Goal: Information Seeking & Learning: Learn about a topic

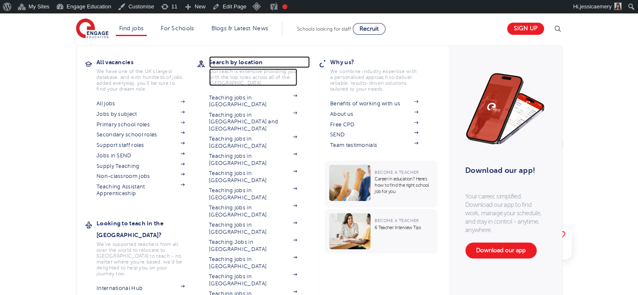
click at [223, 60] on h3 "Search by location" at bounding box center [259, 62] width 101 height 12
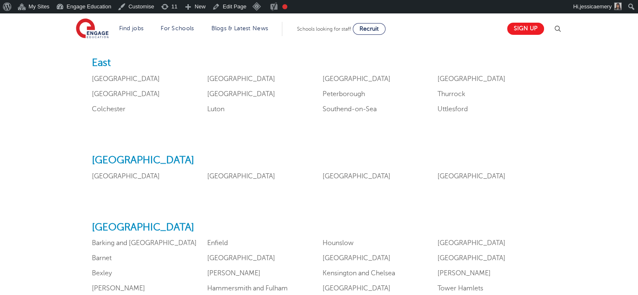
scroll to position [335, 0]
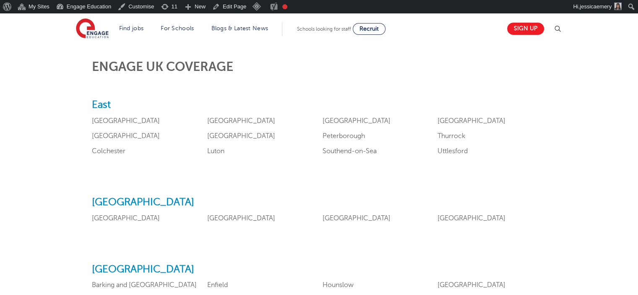
click at [231, 130] on ul "Bedfordshire Cambridgeshire Colchester Essex Hertfordshire Luton Norfolk Peterb…" at bounding box center [319, 139] width 454 height 45
click at [231, 133] on link "Hertfordshire" at bounding box center [241, 136] width 68 height 8
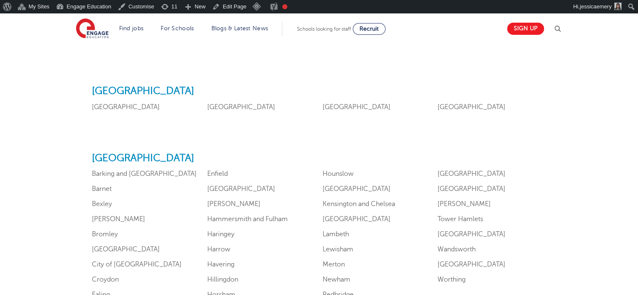
scroll to position [461, 0]
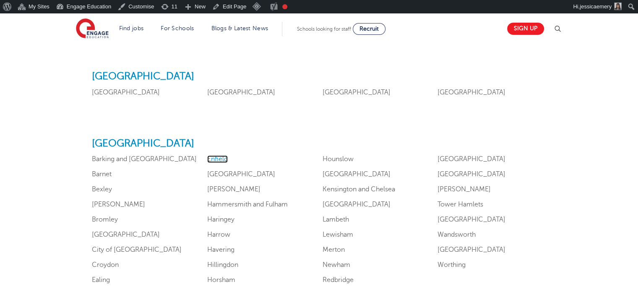
click at [221, 157] on link "Enfield" at bounding box center [217, 159] width 21 height 8
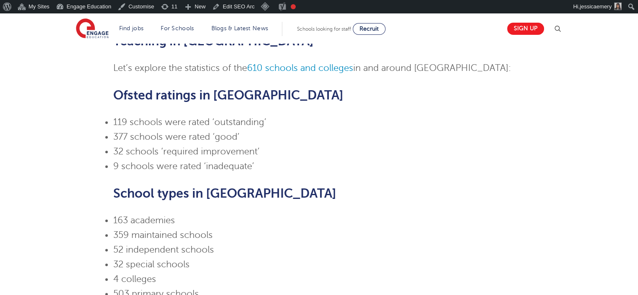
scroll to position [713, 0]
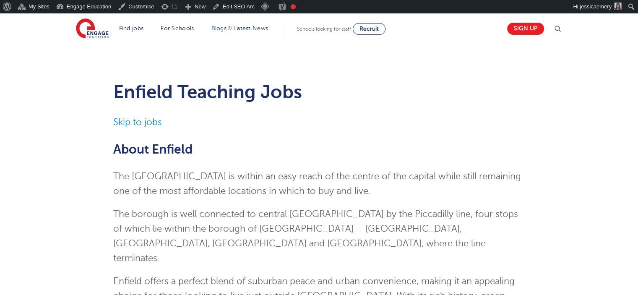
click at [129, 125] on link "Skip to jobs" at bounding box center [137, 122] width 49 height 10
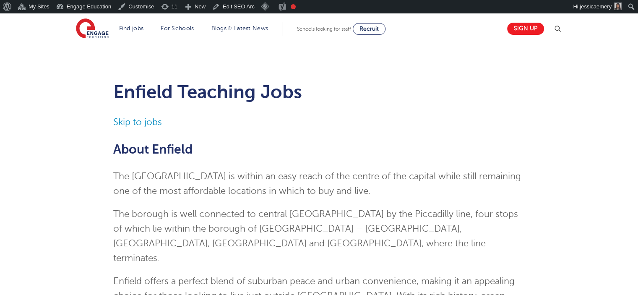
click at [192, 97] on h1 "Enfield Teaching Jobs" at bounding box center [318, 91] width 411 height 21
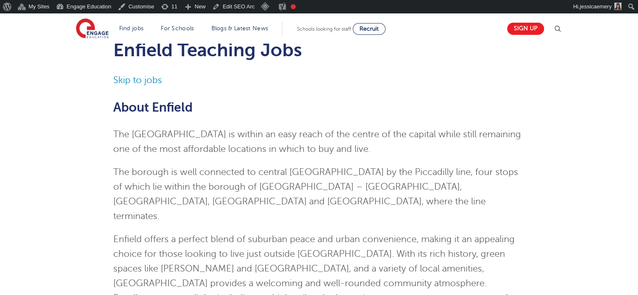
scroll to position [84, 0]
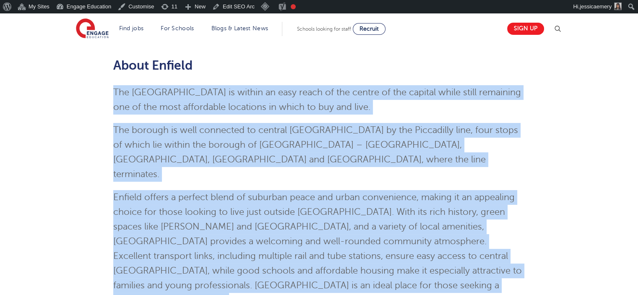
drag, startPoint x: 111, startPoint y: 95, endPoint x: 455, endPoint y: 273, distance: 387.9
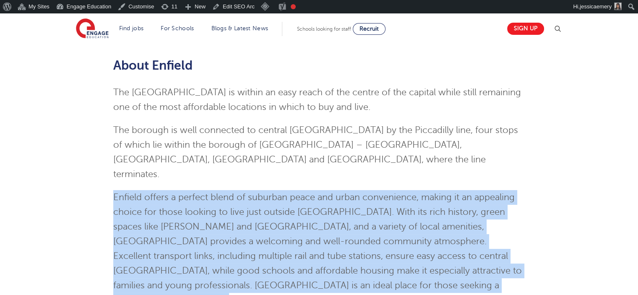
drag, startPoint x: 111, startPoint y: 179, endPoint x: 481, endPoint y: 267, distance: 380.2
copy p "Enfield offers a perfect blend of suburban peace and urban convenience, making …"
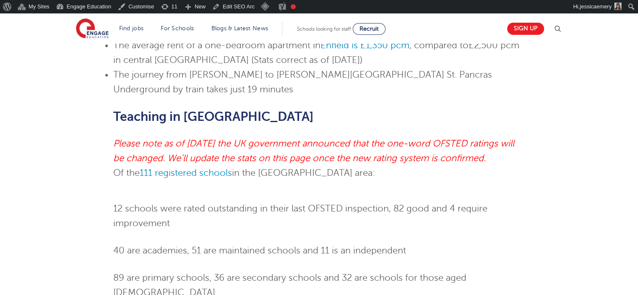
scroll to position [587, 0]
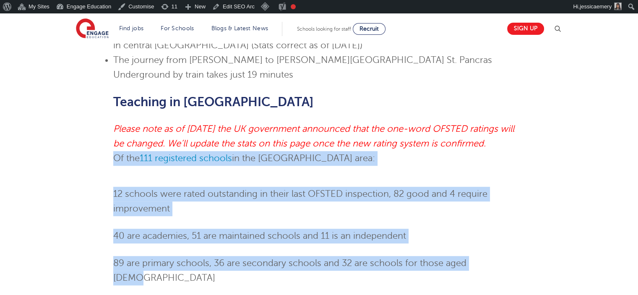
drag, startPoint x: 94, startPoint y: 129, endPoint x: 505, endPoint y: 234, distance: 424.4
click at [505, 234] on div "Enfield Teaching Jobs Skip to jobs About Enfield The London borough of Enfield …" at bounding box center [319, 10] width 509 height 1056
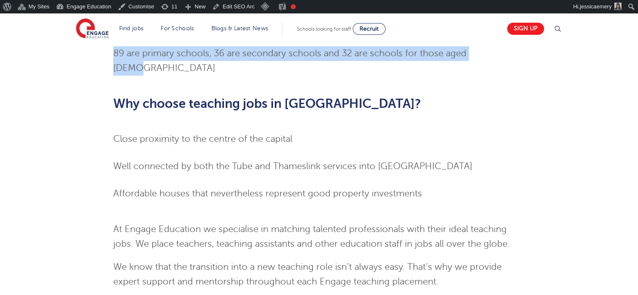
scroll to position [671, 0]
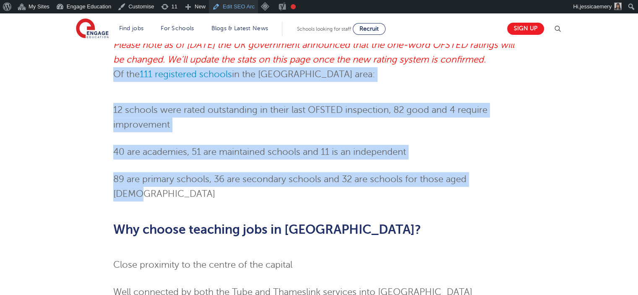
copy div "Of the 111 registered schools in the Enfield area: 12 schools were rated outsta…"
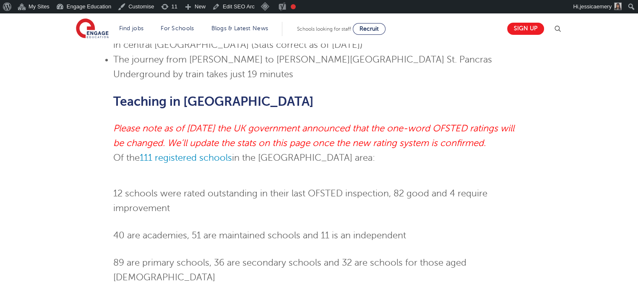
click at [56, 104] on div "Enfield Teaching Jobs Skip to jobs About Enfield The London borough of Enfield …" at bounding box center [319, 5] width 638 height 1098
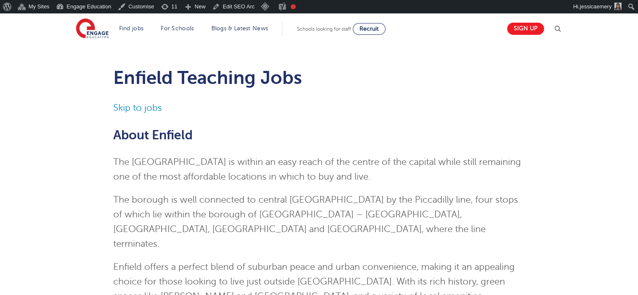
scroll to position [0, 0]
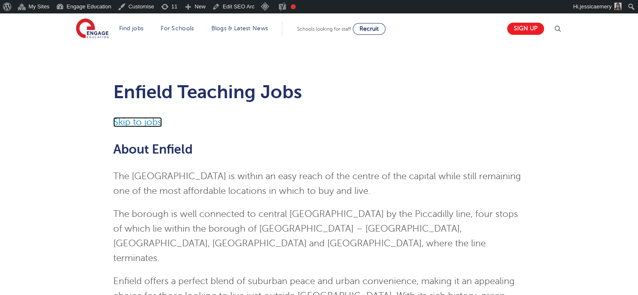
click at [142, 117] on link "Skip to jobs" at bounding box center [137, 122] width 49 height 10
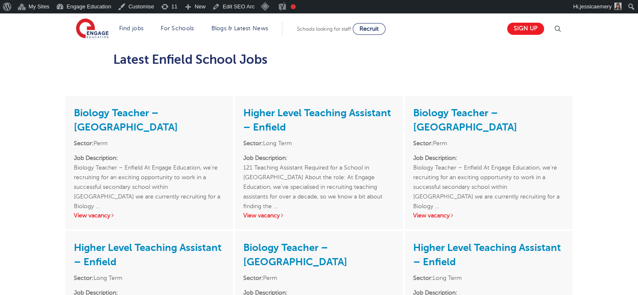
scroll to position [1040, 0]
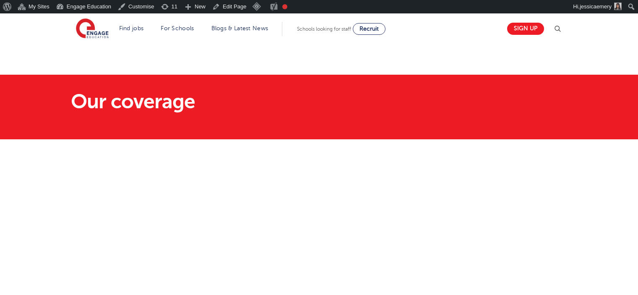
scroll to position [461, 0]
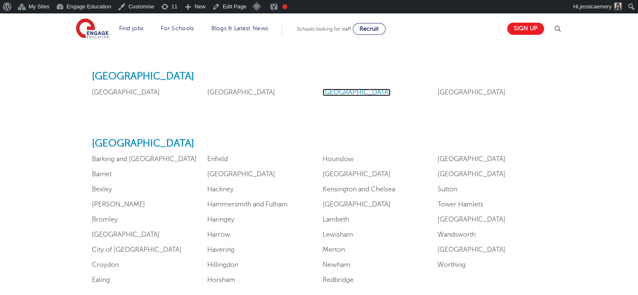
click at [335, 89] on link "Northamptonshire" at bounding box center [356, 92] width 68 height 8
click at [450, 88] on link "Nottinghamshire" at bounding box center [471, 92] width 68 height 8
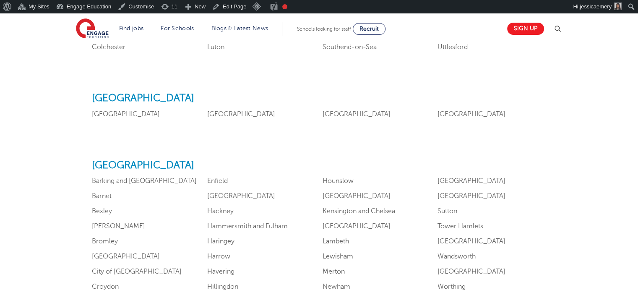
scroll to position [503, 0]
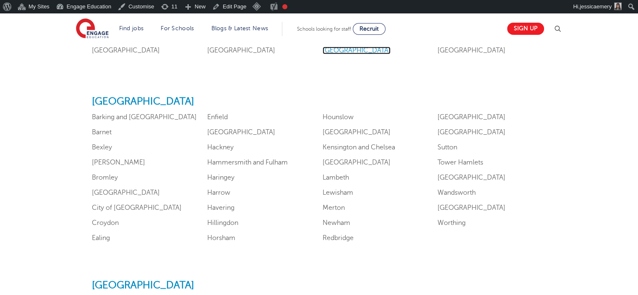
click at [361, 47] on link "Northamptonshire" at bounding box center [356, 51] width 68 height 8
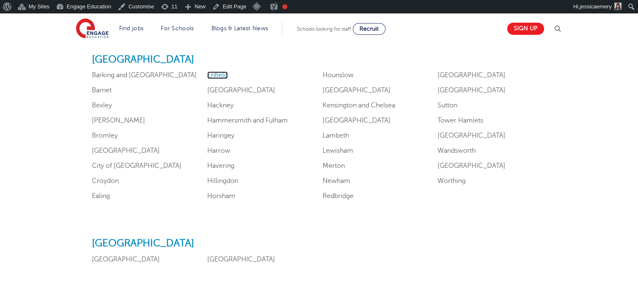
click at [218, 72] on link "Enfield" at bounding box center [217, 75] width 21 height 8
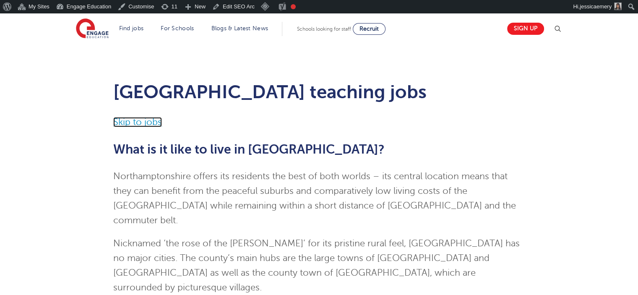
click at [148, 120] on link "Skip to jobs" at bounding box center [137, 122] width 49 height 10
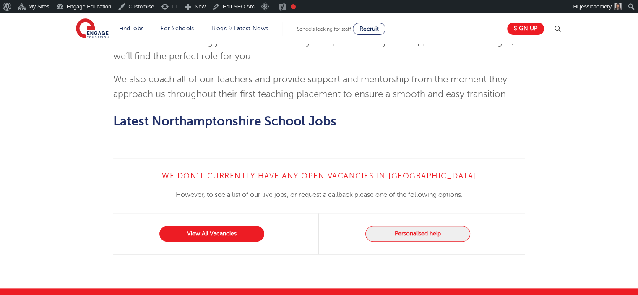
scroll to position [908, 0]
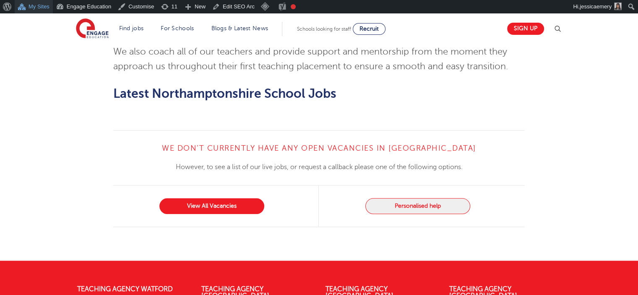
scroll to position [922, 0]
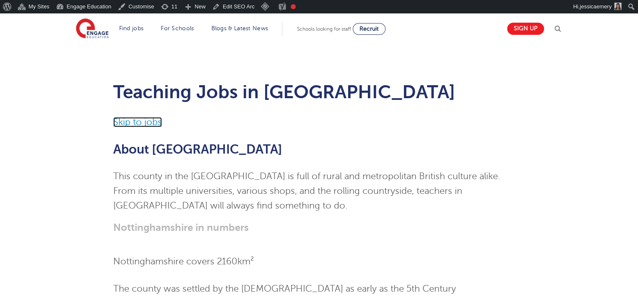
click at [148, 120] on link "Skip to jobs" at bounding box center [137, 122] width 49 height 10
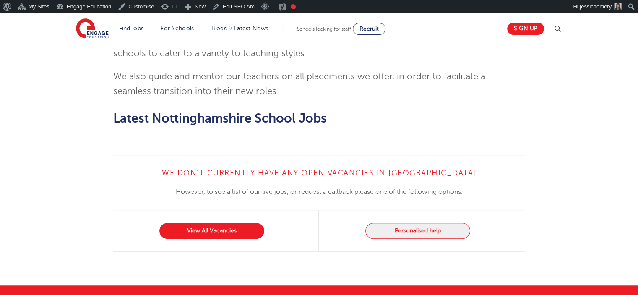
scroll to position [634, 0]
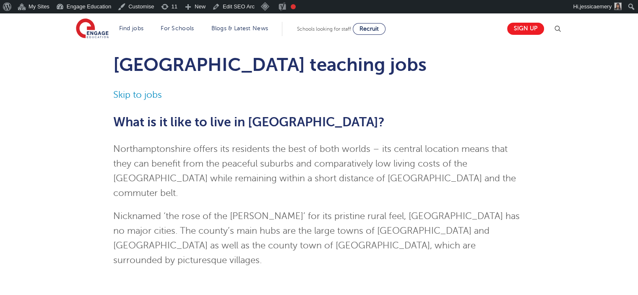
scroll to position [42, 0]
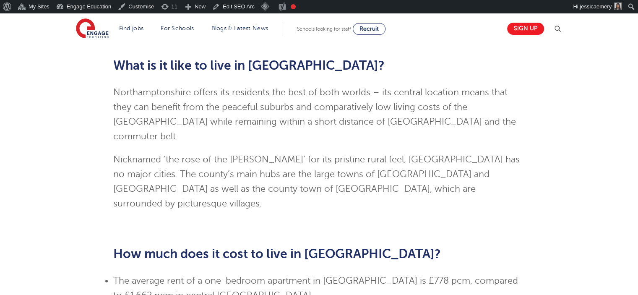
scroll to position [84, 0]
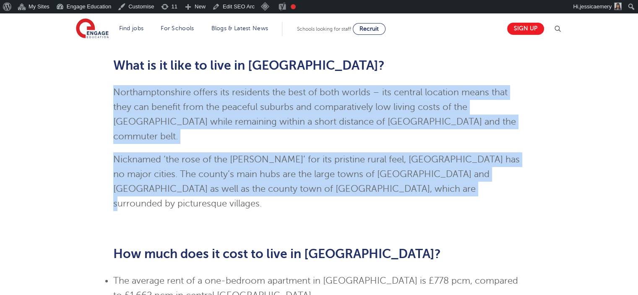
drag, startPoint x: 107, startPoint y: 93, endPoint x: 406, endPoint y: 181, distance: 312.1
copy div "Northamptonshire offers its residents the best of both worlds – its central loc…"
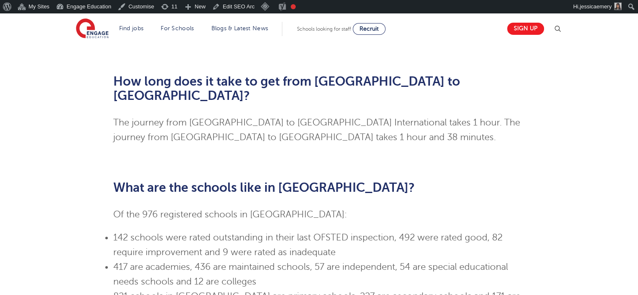
scroll to position [419, 0]
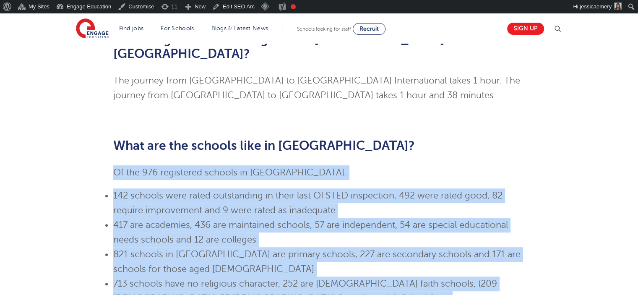
drag, startPoint x: 102, startPoint y: 122, endPoint x: 445, endPoint y: 250, distance: 366.4
click at [445, 250] on div "Northamptonshire teaching jobs Skip to jobs What is it like to live in Northamp…" at bounding box center [319, 125] width 509 height 953
copy div "Of the 976 registered schools in Northamptonshire: 142 schools were rated outst…"
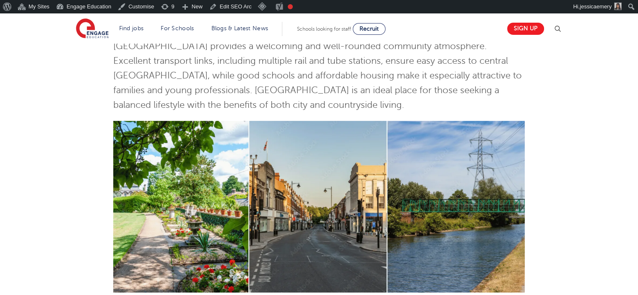
scroll to position [294, 0]
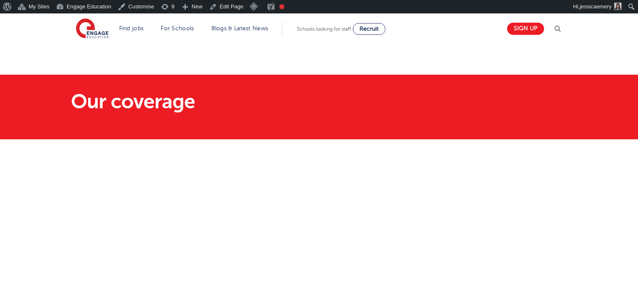
scroll to position [545, 0]
